Goal: Task Accomplishment & Management: Manage account settings

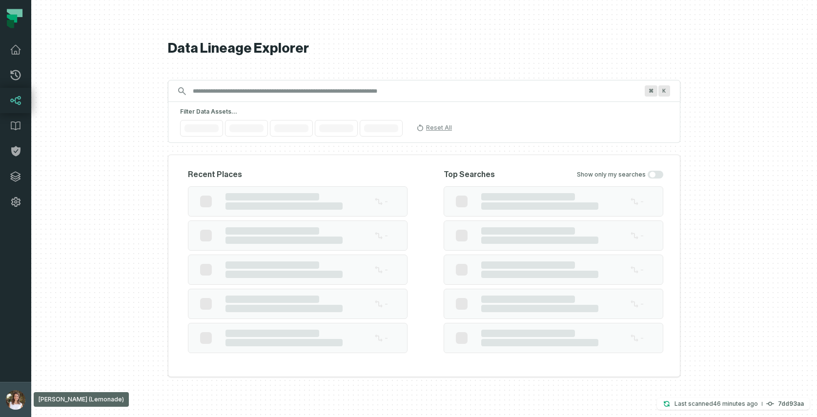
click at [13, 405] on img "button" at bounding box center [16, 400] width 20 height 20
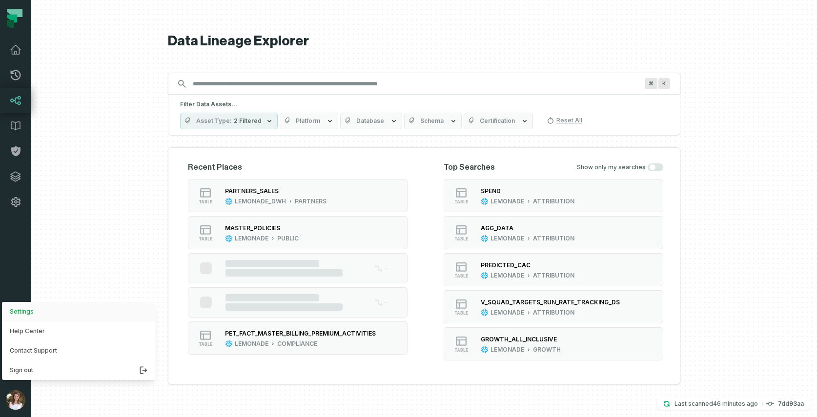
click at [30, 305] on button "Settings" at bounding box center [78, 312] width 153 height 20
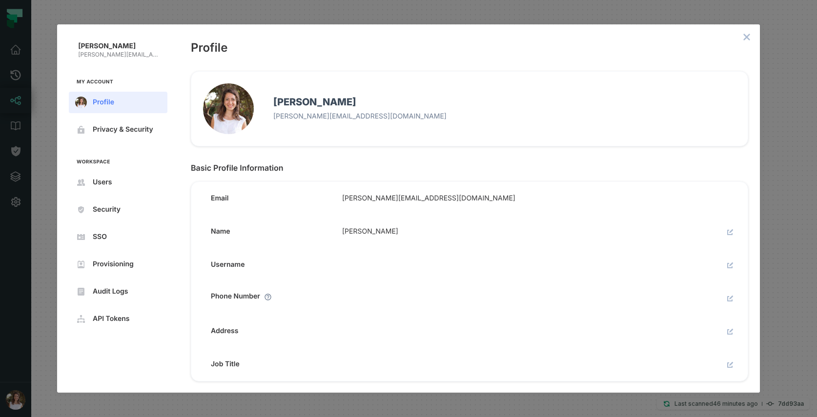
scroll to position [9, 0]
click at [93, 173] on button "Users" at bounding box center [118, 182] width 99 height 21
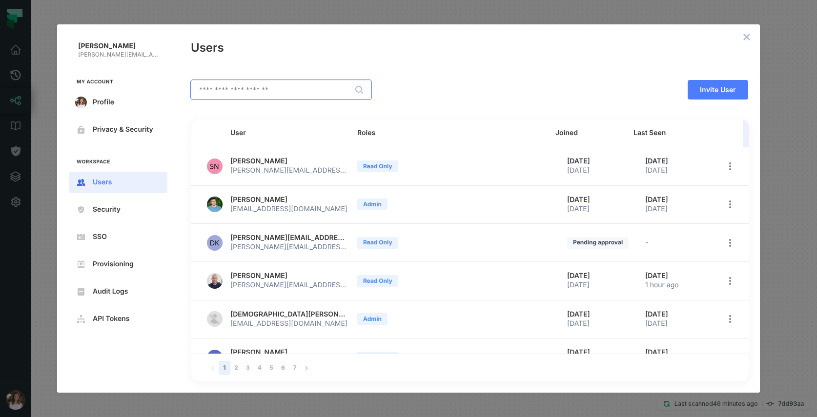
click at [257, 95] on input "text" at bounding box center [281, 89] width 180 height 19
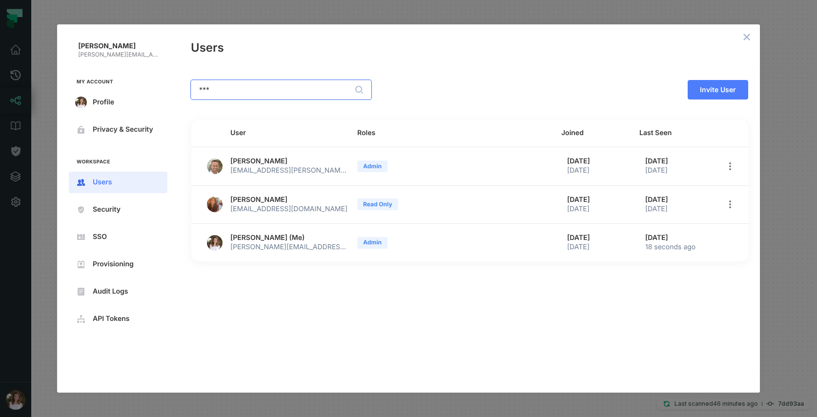
click at [199, 87] on input "***" at bounding box center [281, 89] width 180 height 19
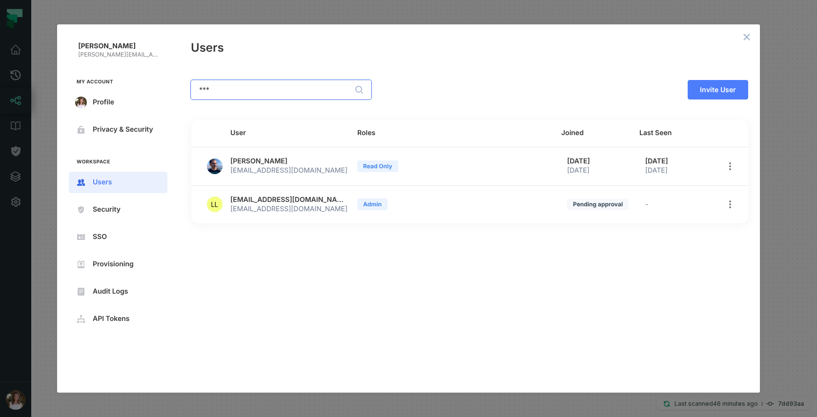
type input "***"
click at [731, 200] on button "open options" at bounding box center [730, 205] width 14 height 14
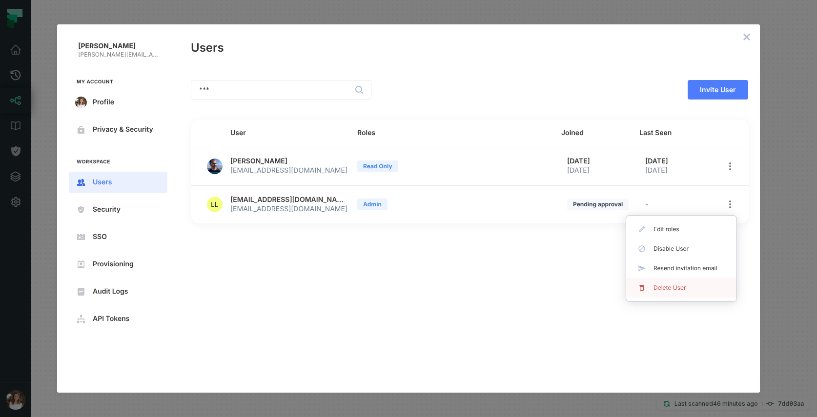
click at [683, 287] on span "Delete User" at bounding box center [684, 288] width 63 height 8
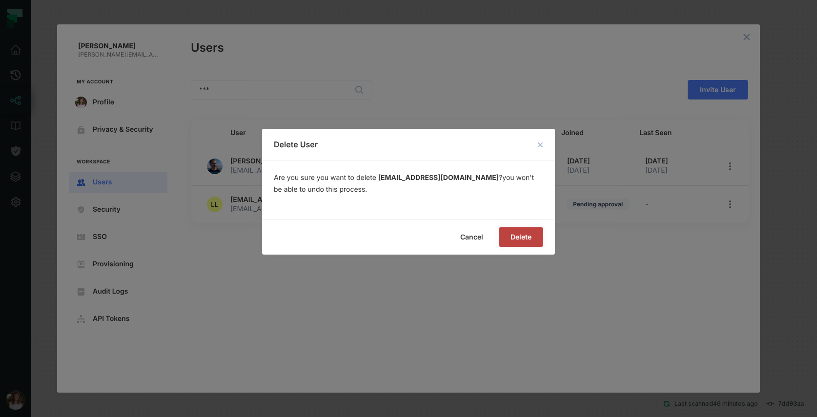
click at [0, 0] on span "Delete" at bounding box center [0, 0] width 0 height 0
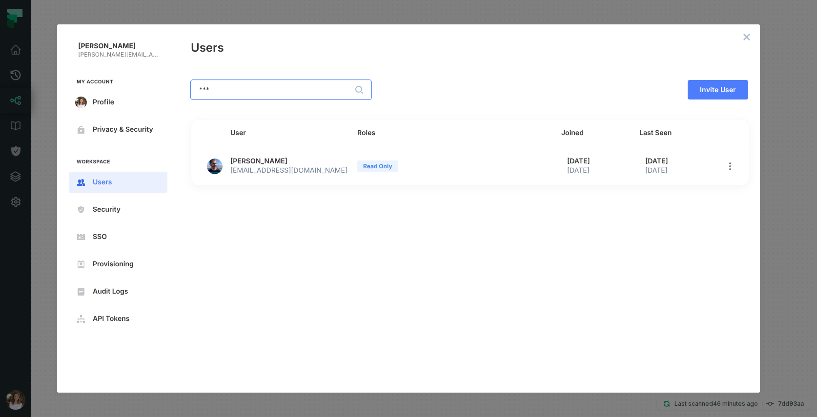
click at [216, 88] on input "***" at bounding box center [281, 89] width 180 height 19
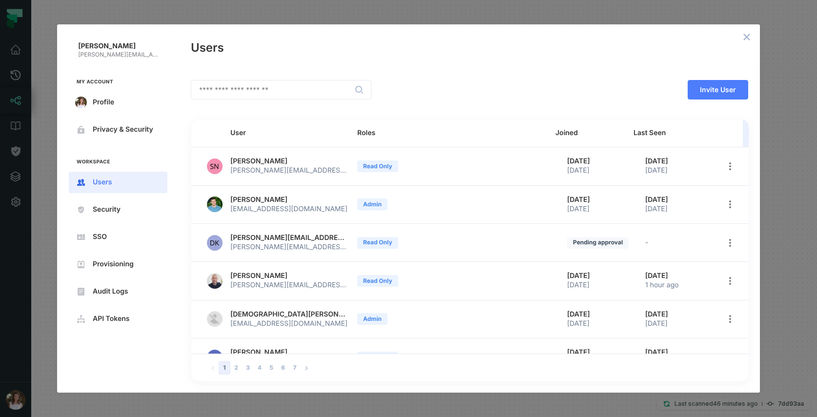
click at [365, 133] on div "Roles" at bounding box center [452, 133] width 190 height 8
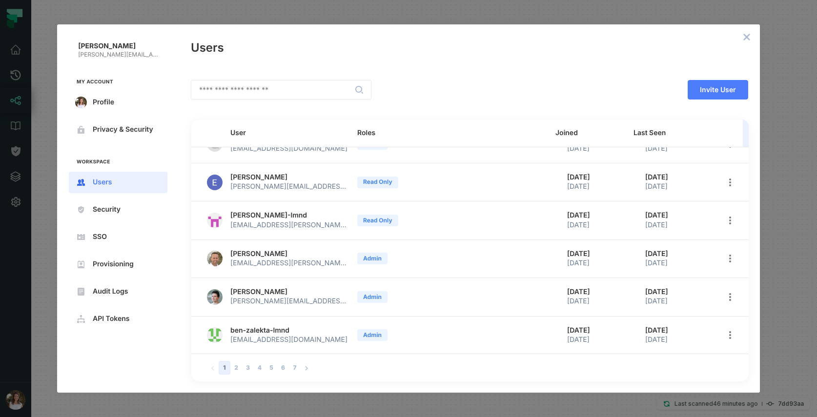
scroll to position [176, 0]
click at [242, 256] on span "[PERSON_NAME]" at bounding box center [258, 253] width 57 height 9
click at [235, 366] on button "2" at bounding box center [236, 368] width 12 height 14
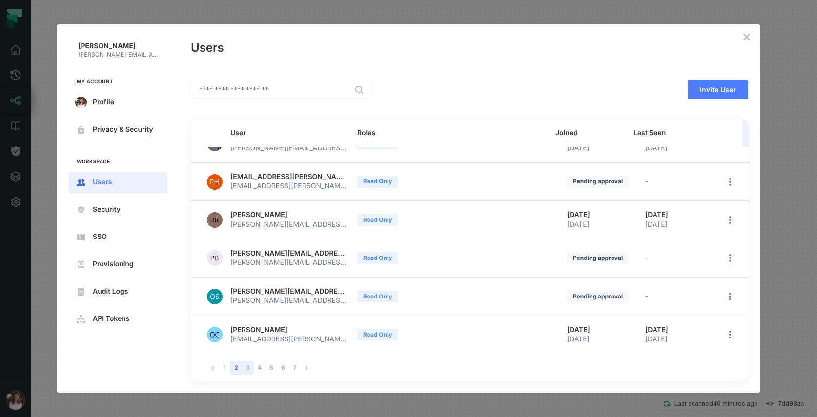
click at [249, 369] on button "3" at bounding box center [248, 368] width 12 height 14
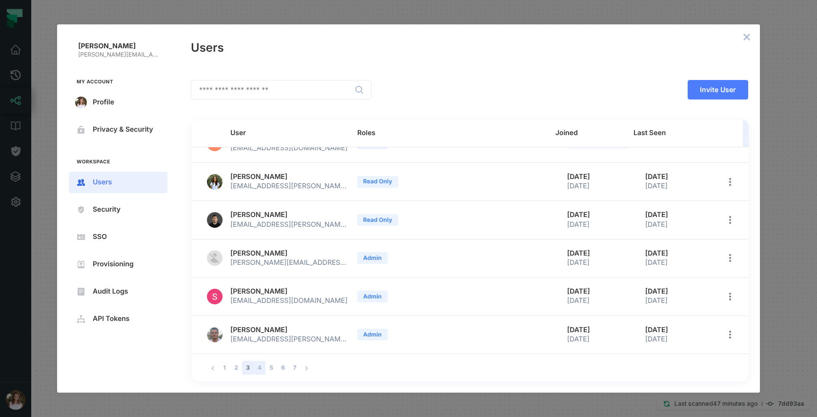
click at [255, 370] on button "4" at bounding box center [260, 368] width 12 height 14
click at [270, 371] on button "5" at bounding box center [271, 368] width 12 height 14
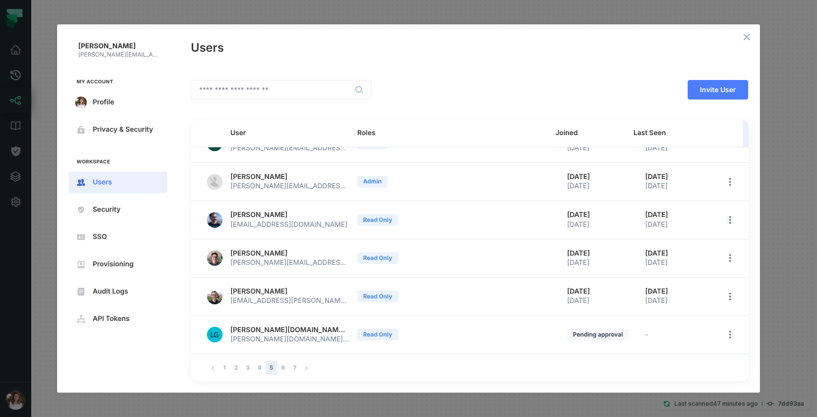
click at [726, 222] on icon "open options" at bounding box center [730, 220] width 8 height 8
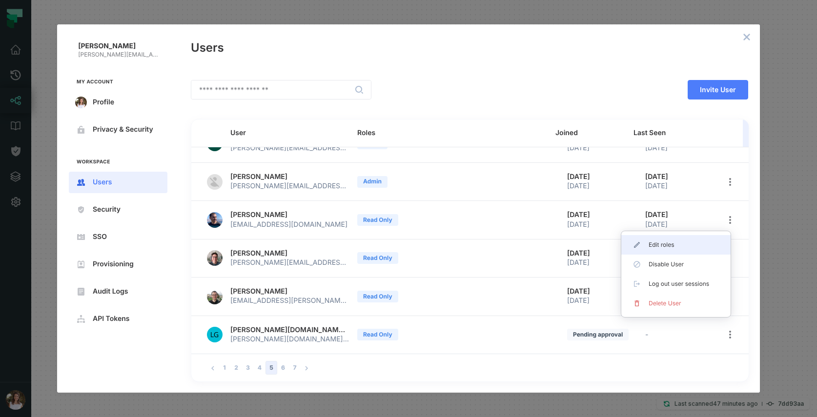
click at [655, 243] on span "Edit roles" at bounding box center [679, 245] width 62 height 8
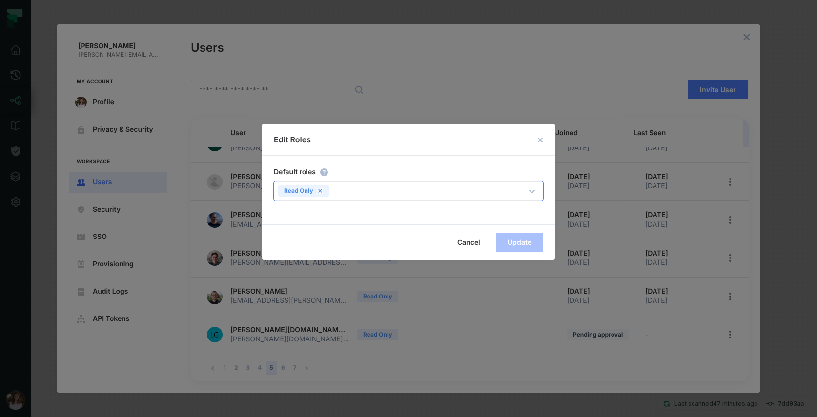
click at [321, 192] on icon at bounding box center [319, 190] width 3 height 3
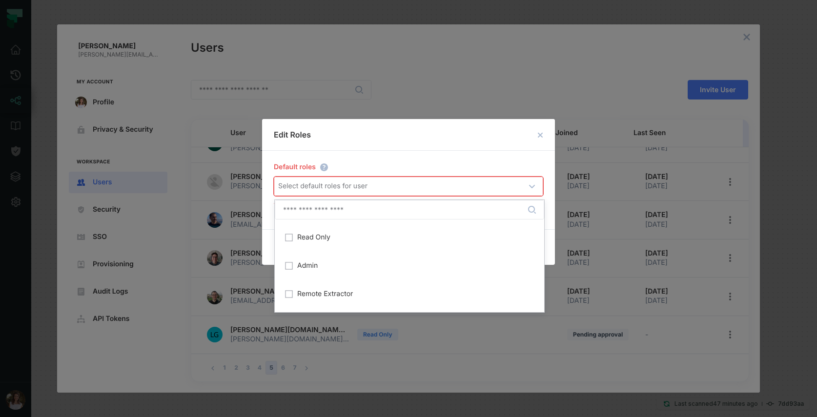
click at [321, 189] on div "Select default roles for user" at bounding box center [322, 186] width 89 height 10
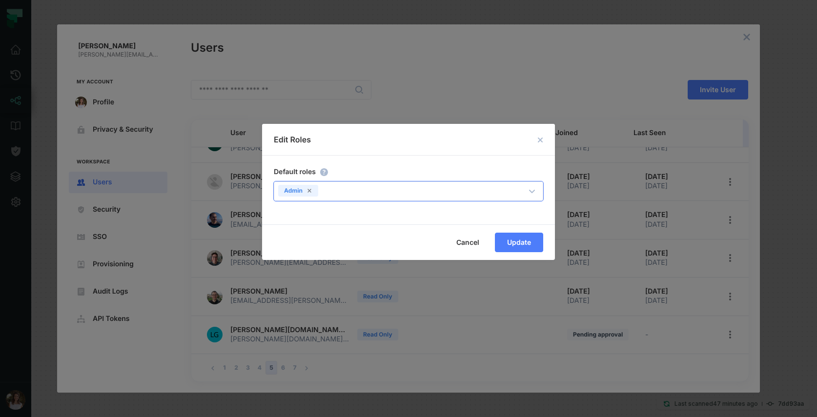
click at [501, 145] on h2 "Edit Roles" at bounding box center [408, 140] width 293 height 32
click at [0, 0] on span "Update" at bounding box center [0, 0] width 0 height 0
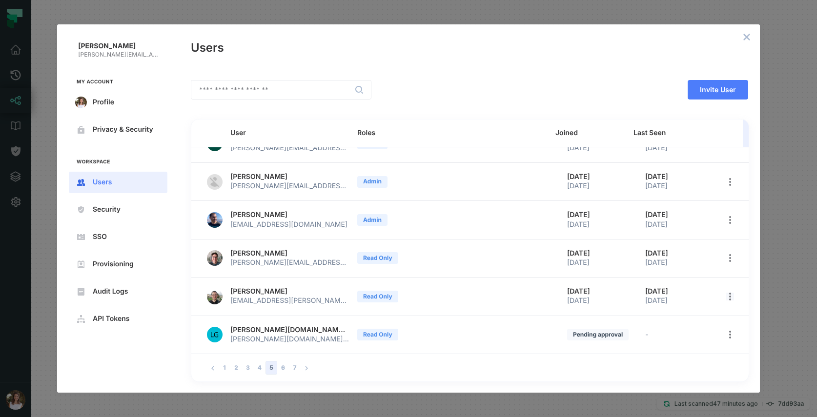
click at [729, 293] on icon "open options" at bounding box center [730, 297] width 2 height 8
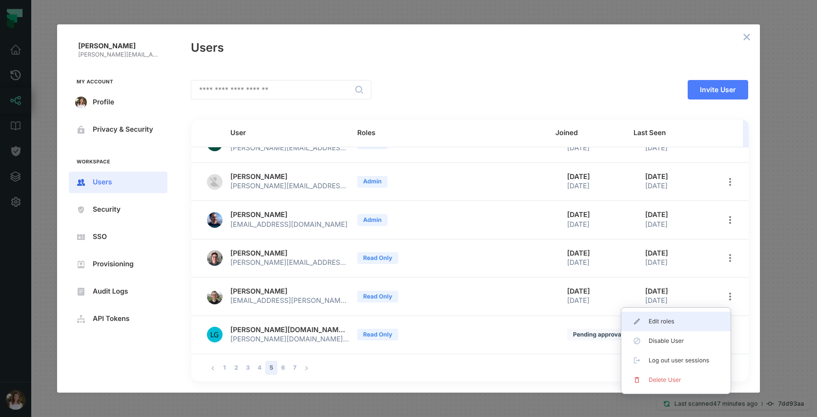
click at [661, 320] on span "Edit roles" at bounding box center [679, 322] width 62 height 8
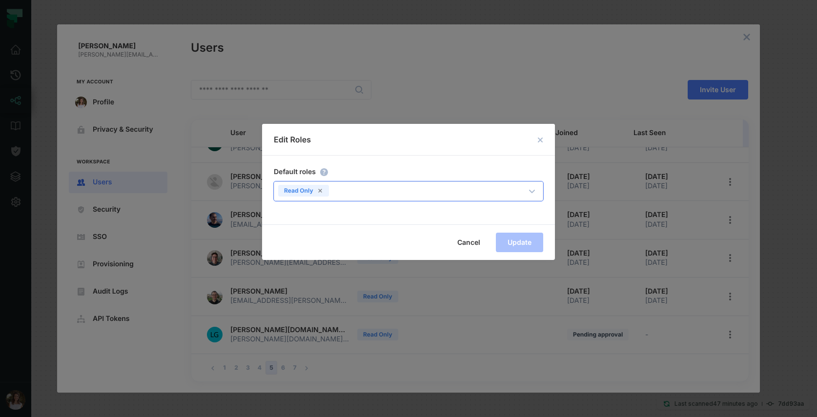
click at [317, 195] on div "Read Only" at bounding box center [303, 191] width 51 height 12
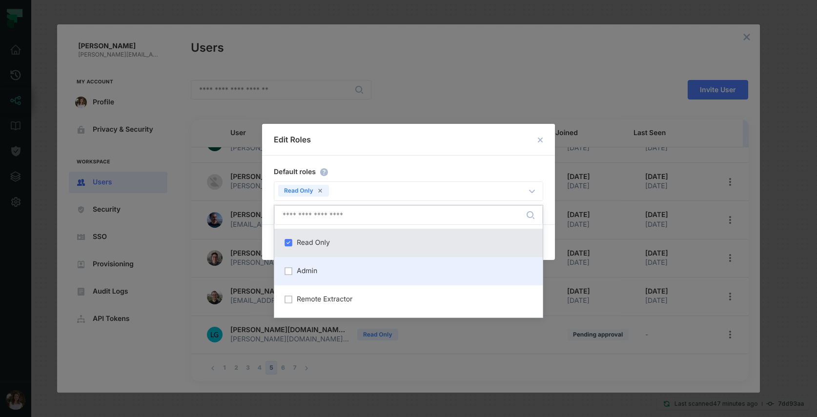
click at [303, 270] on span "Admin" at bounding box center [307, 271] width 20 height 8
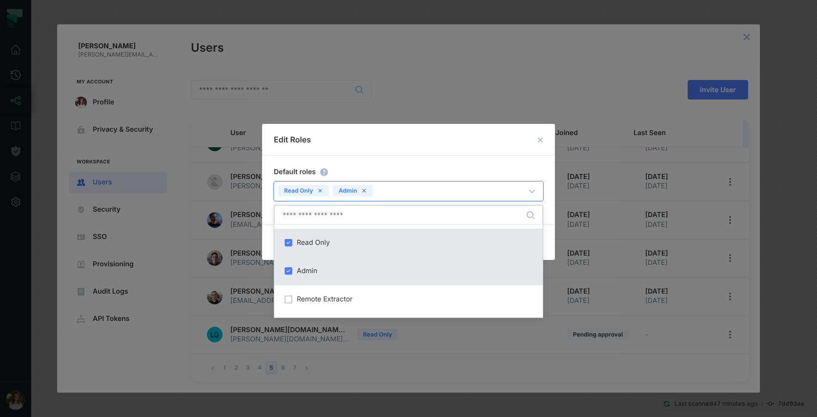
click at [320, 191] on icon at bounding box center [319, 190] width 3 height 3
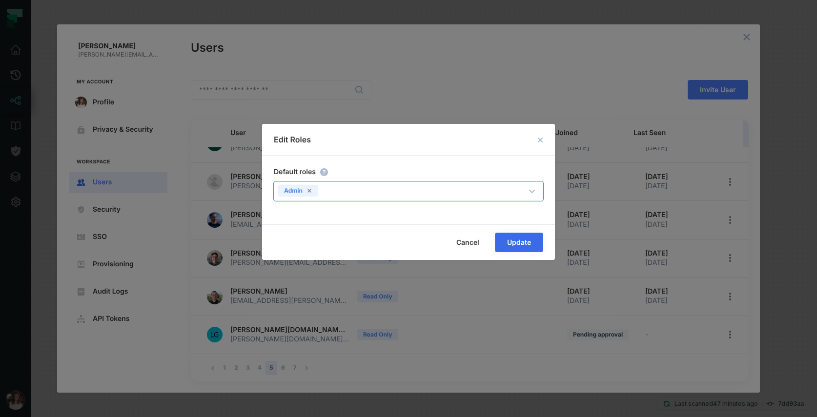
click at [527, 235] on button "Update" at bounding box center [519, 243] width 48 height 20
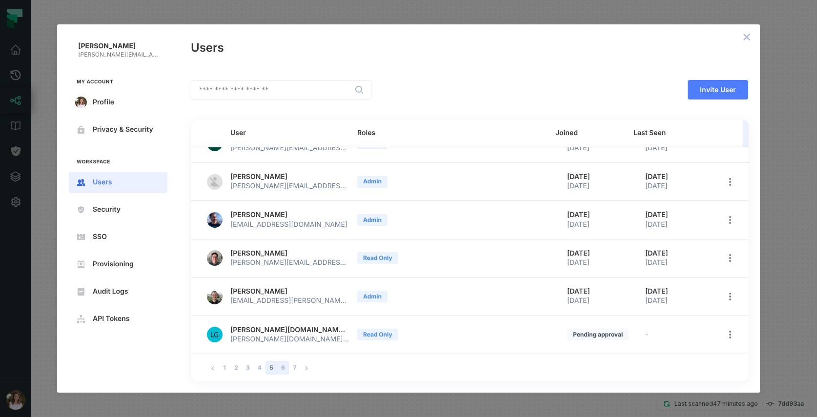
click at [281, 366] on button "6" at bounding box center [283, 368] width 12 height 14
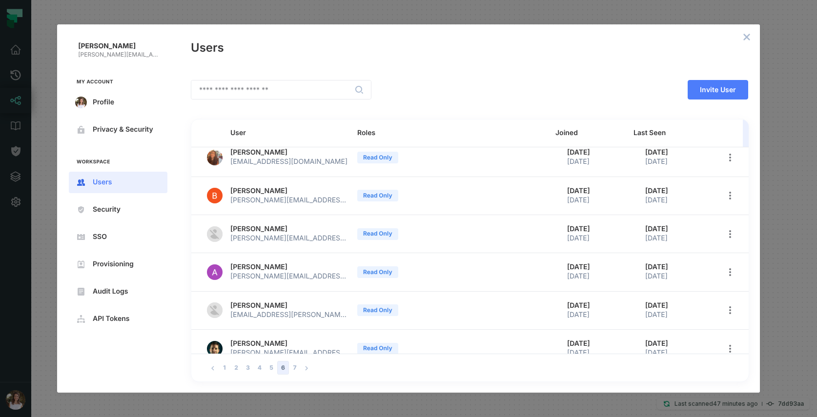
scroll to position [0, 0]
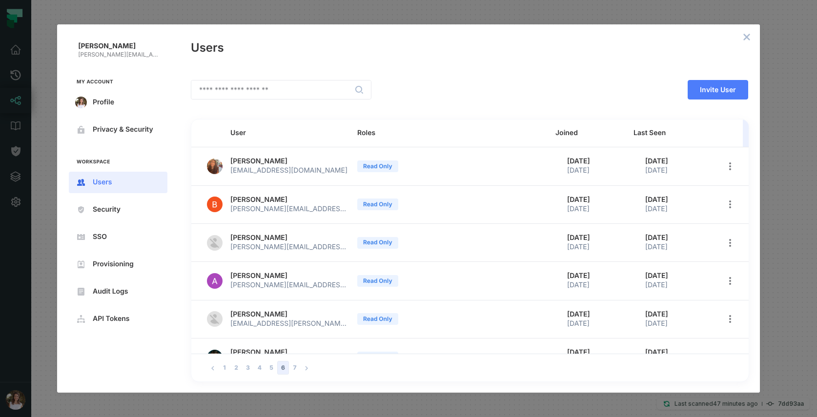
click at [728, 164] on button "open options" at bounding box center [730, 167] width 14 height 14
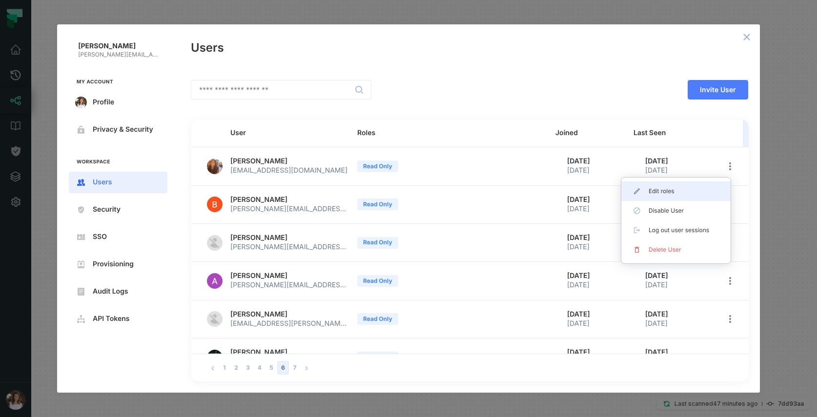
click at [653, 195] on li "Edit roles" at bounding box center [675, 191] width 109 height 20
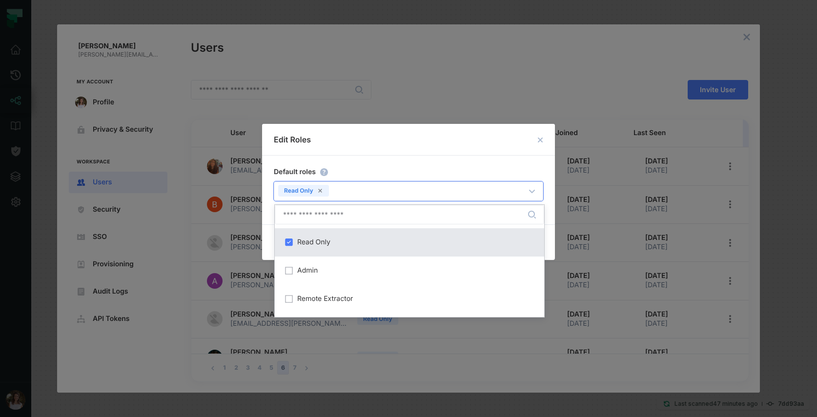
click at [406, 194] on div "Read Only" at bounding box center [398, 189] width 249 height 14
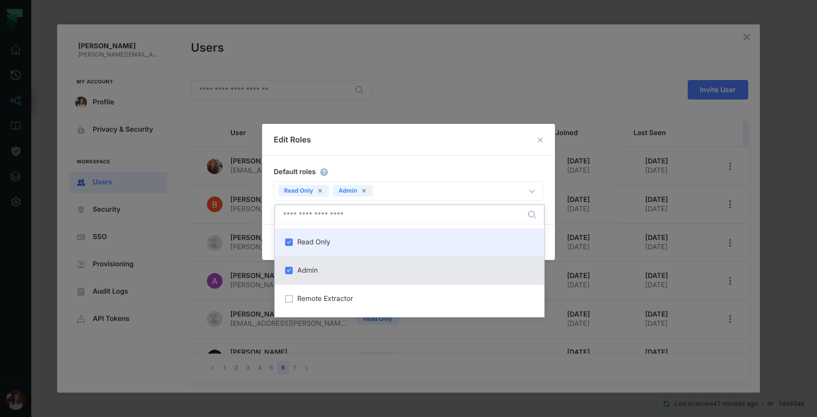
click at [299, 245] on span "Read Only" at bounding box center [313, 243] width 33 height 8
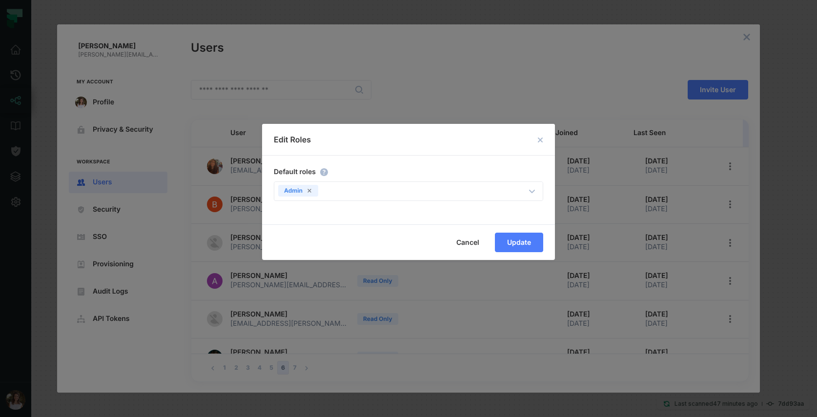
click at [463, 163] on div "Default roles Admin ​" at bounding box center [408, 190] width 293 height 69
click at [533, 239] on button "Update" at bounding box center [519, 243] width 48 height 20
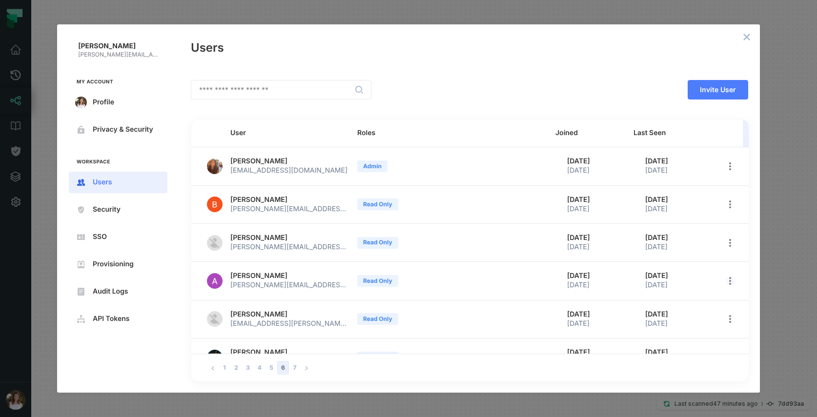
click at [726, 278] on icon "open options" at bounding box center [730, 281] width 8 height 8
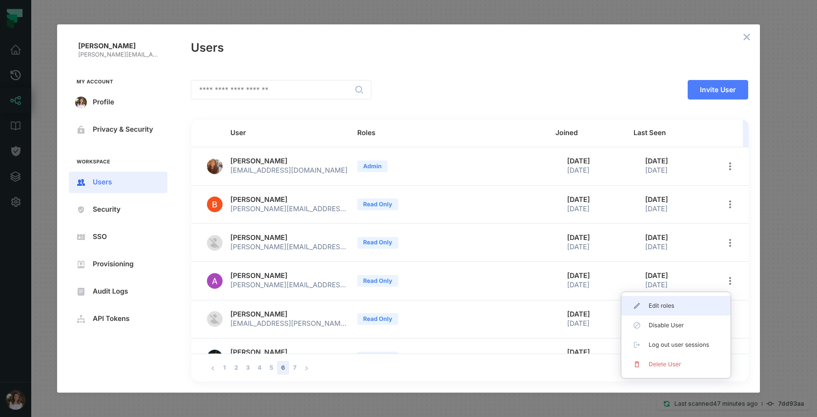
click at [649, 304] on span "Edit roles" at bounding box center [679, 306] width 62 height 8
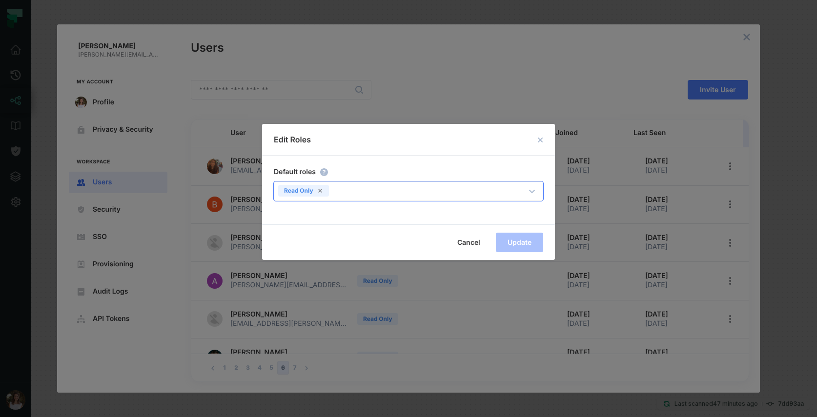
click at [310, 186] on div "Read Only" at bounding box center [303, 191] width 51 height 12
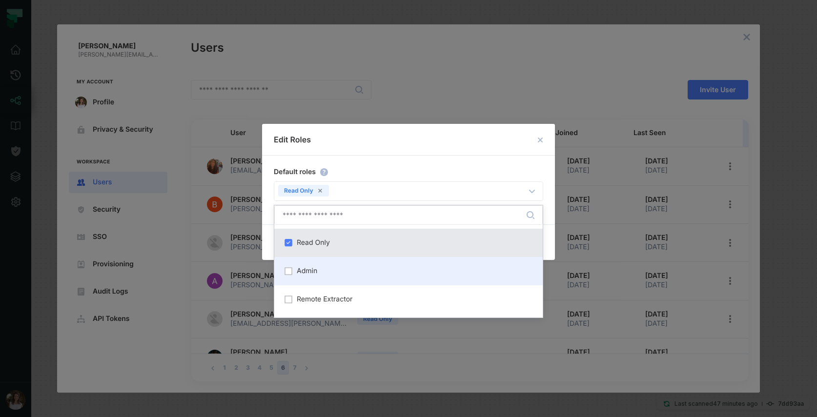
click at [307, 270] on span "Admin" at bounding box center [307, 271] width 20 height 8
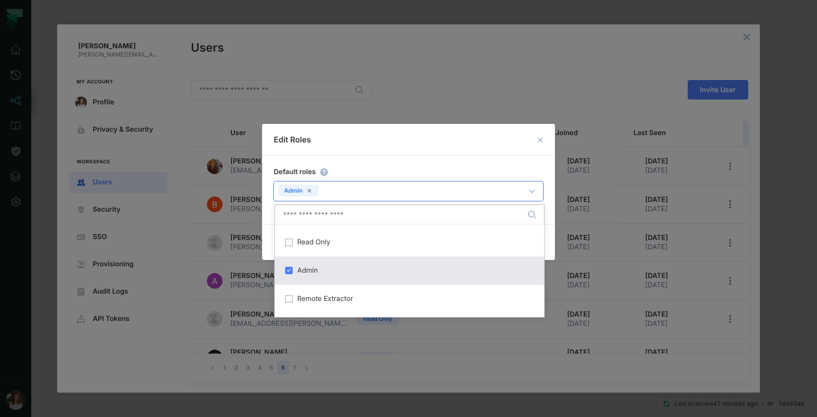
click at [493, 185] on div "Admin" at bounding box center [398, 189] width 249 height 14
click at [453, 149] on h2 "Edit Roles" at bounding box center [408, 140] width 293 height 32
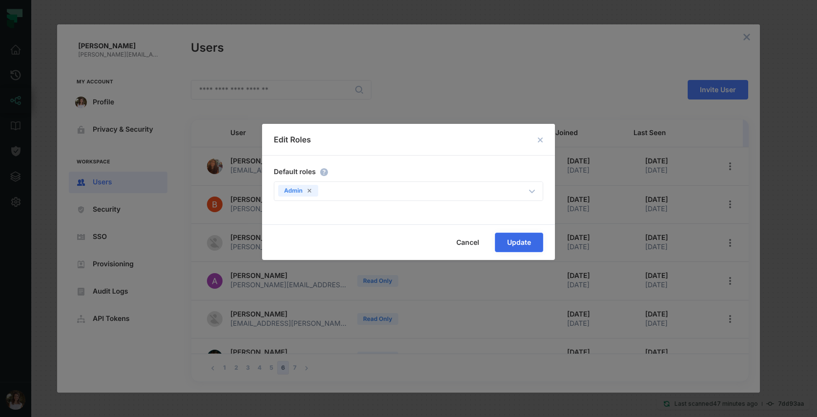
click at [0, 0] on span "Update" at bounding box center [0, 0] width 0 height 0
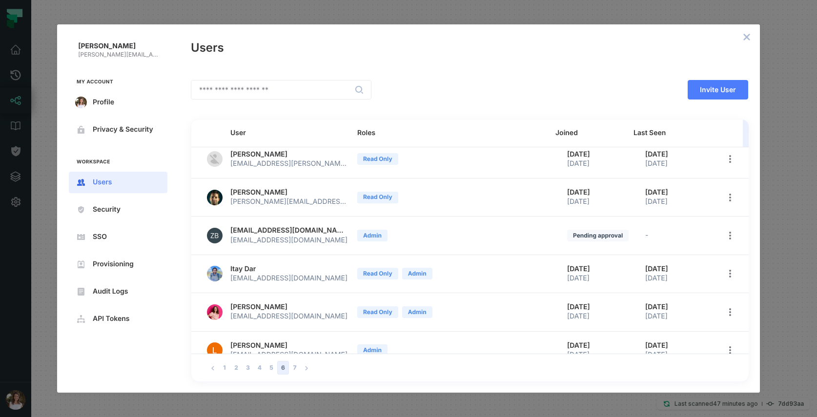
scroll to position [176, 0]
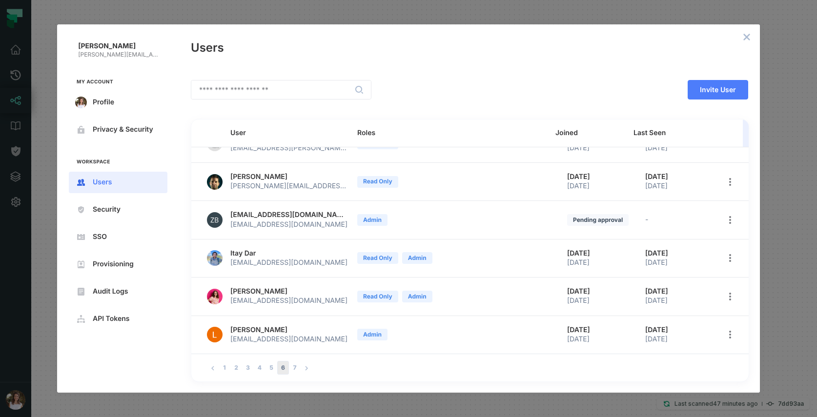
click at [287, 364] on button "6" at bounding box center [283, 368] width 12 height 14
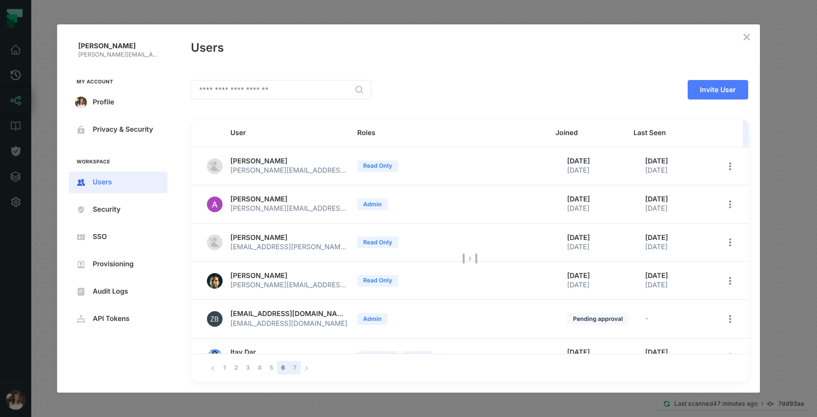
scroll to position [0, 0]
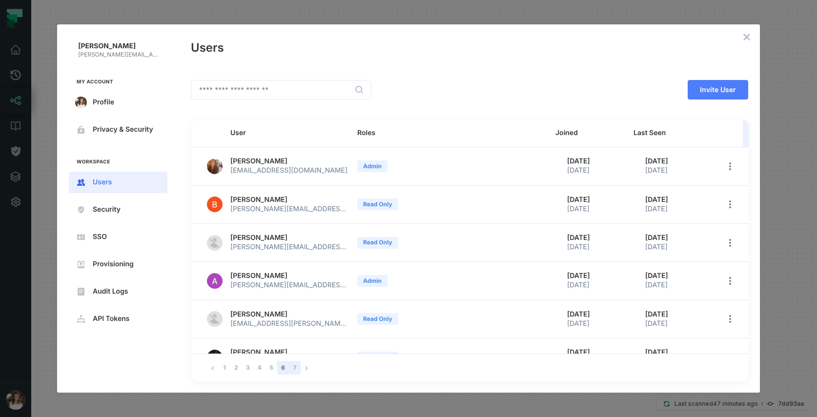
click at [294, 366] on button "7" at bounding box center [295, 368] width 12 height 14
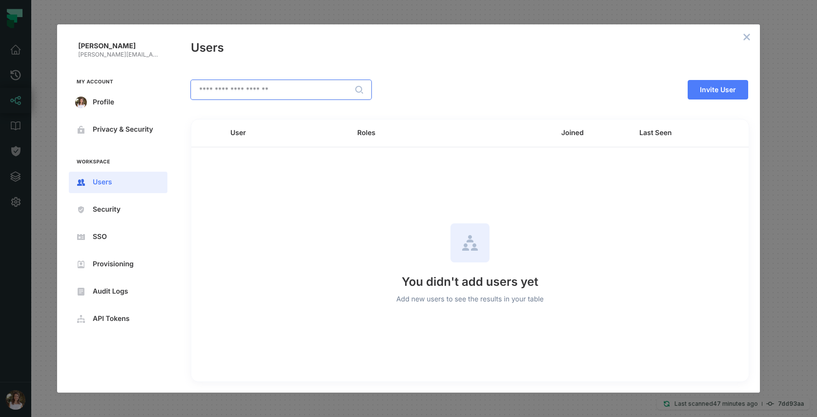
click at [218, 89] on input "text" at bounding box center [281, 89] width 180 height 19
click at [698, 94] on button "Invite User" at bounding box center [717, 90] width 60 height 20
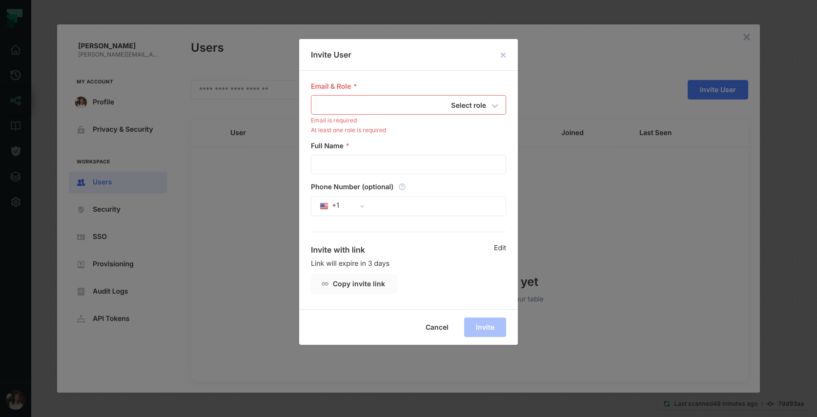
click at [499, 62] on h2 "Invite User" at bounding box center [408, 55] width 219 height 32
click at [502, 60] on button "close dialog" at bounding box center [503, 55] width 12 height 12
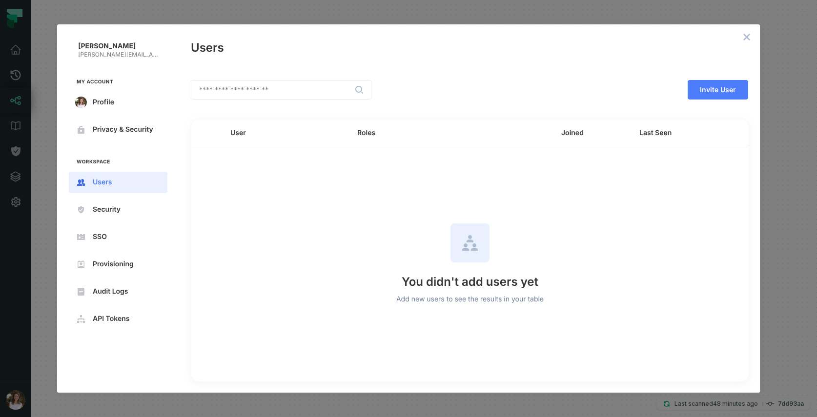
click at [748, 42] on button "close admin-box" at bounding box center [747, 37] width 14 height 14
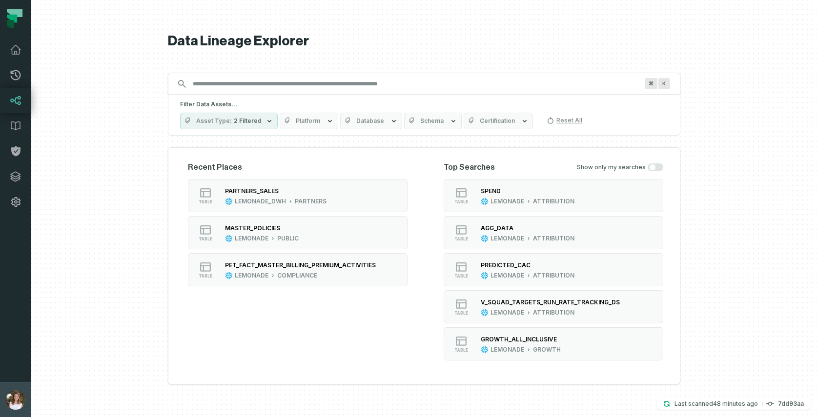
click at [19, 398] on img "button" at bounding box center [16, 400] width 20 height 20
click at [36, 313] on button "Settings" at bounding box center [78, 312] width 153 height 20
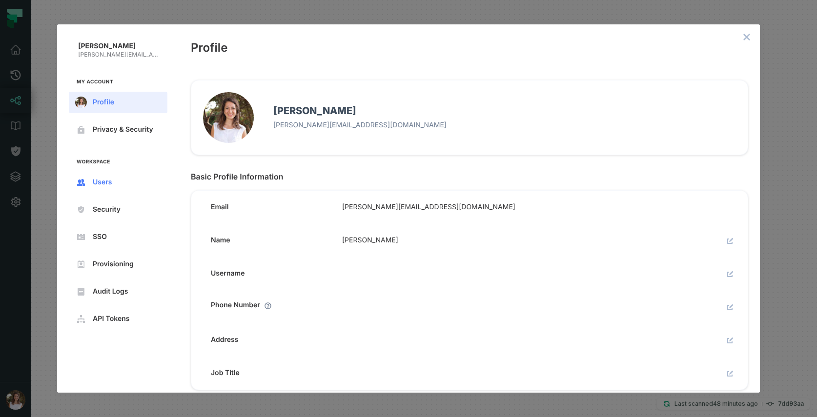
click at [104, 184] on span "Users" at bounding box center [126, 183] width 66 height 8
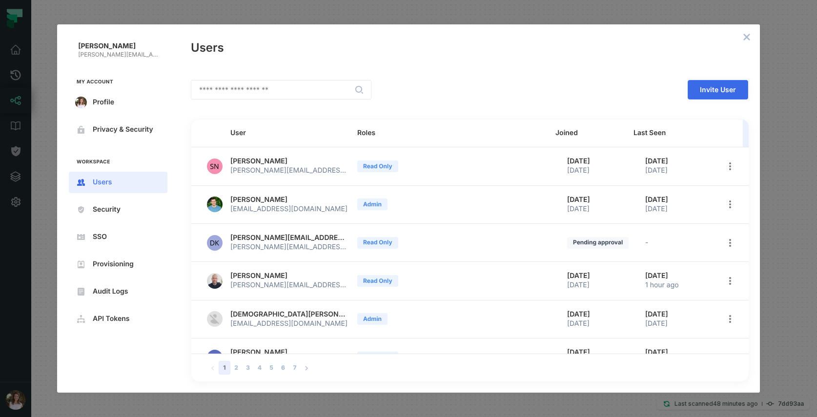
click at [0, 0] on span "Invite User" at bounding box center [0, 0] width 0 height 0
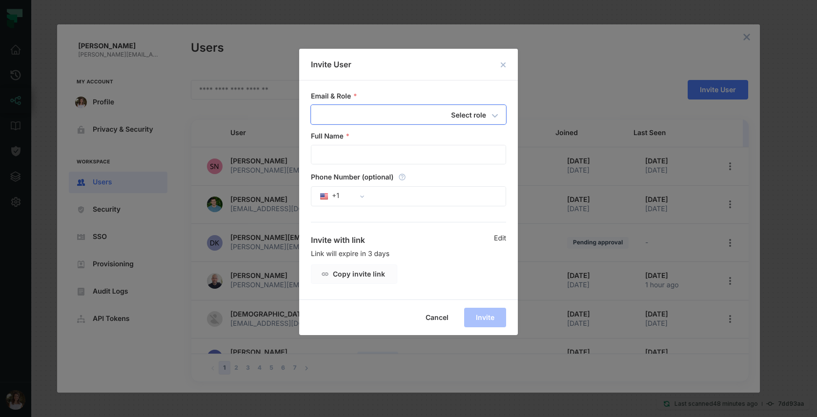
click at [365, 109] on input "email" at bounding box center [390, 114] width 159 height 19
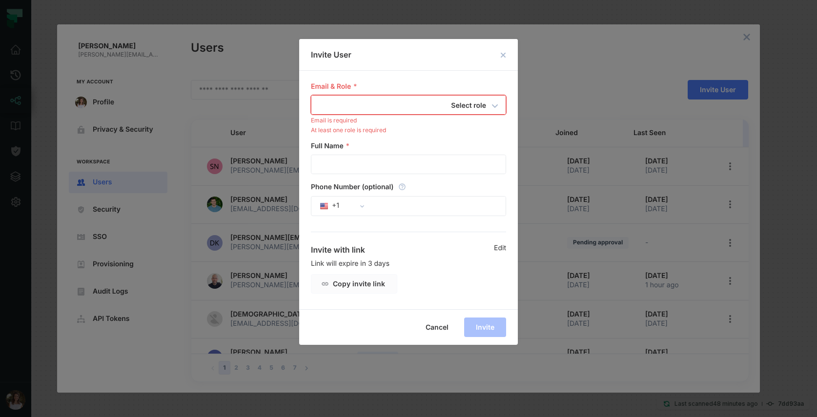
click at [353, 103] on input "email" at bounding box center [390, 105] width 159 height 19
paste input "**********"
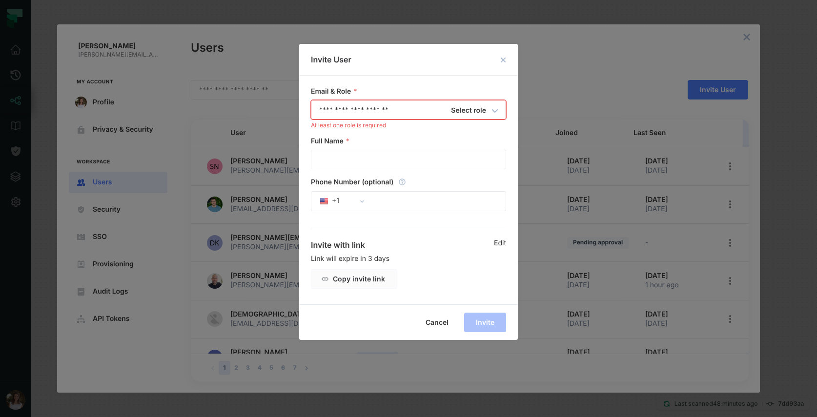
type input "**********"
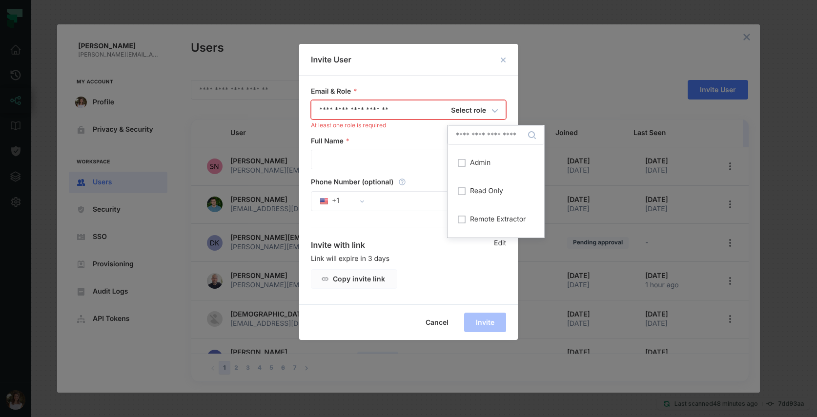
click at [459, 111] on h6 "Select role" at bounding box center [468, 111] width 35 height 12
click at [334, 164] on div "Full Name * ​" at bounding box center [408, 153] width 195 height 32
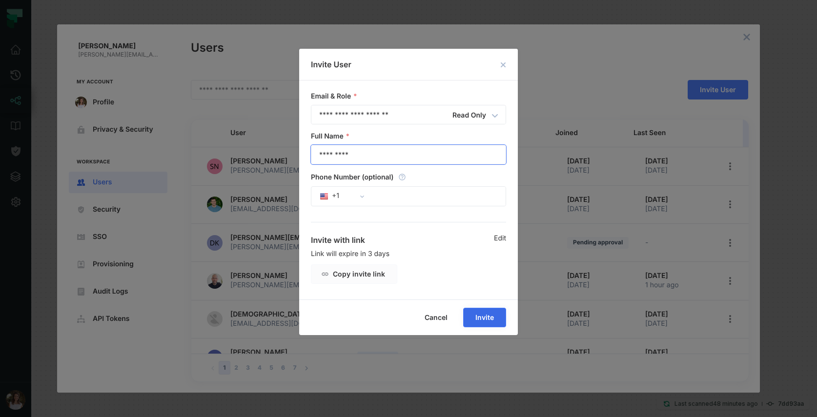
type input "*********"
click at [0, 0] on span "Invite" at bounding box center [0, 0] width 0 height 0
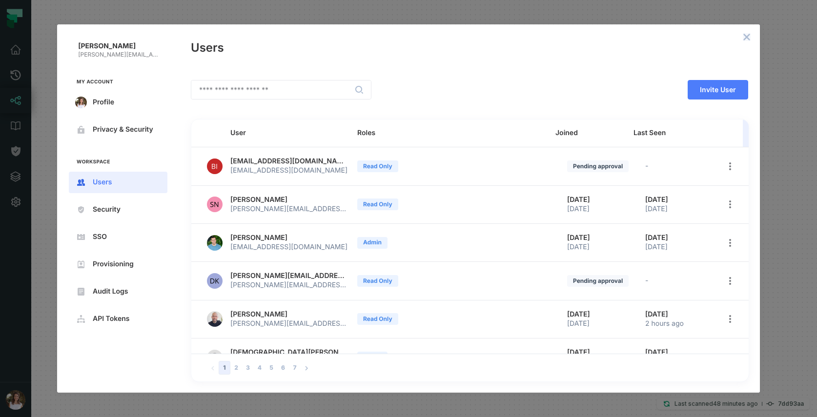
click at [746, 34] on icon "close admin-box" at bounding box center [746, 37] width 8 height 8
